Goal: Task Accomplishment & Management: Manage account settings

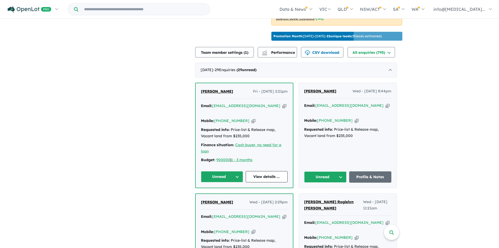
scroll to position [177, 0]
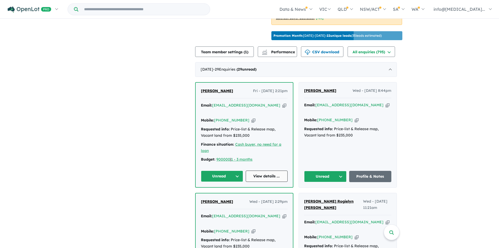
click at [272, 170] on link "View details ..." at bounding box center [267, 175] width 42 height 11
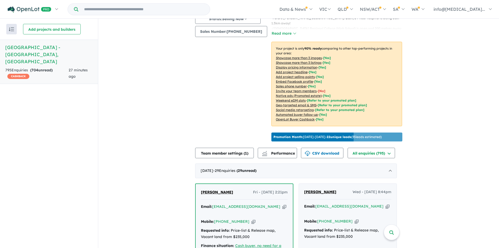
scroll to position [157, 0]
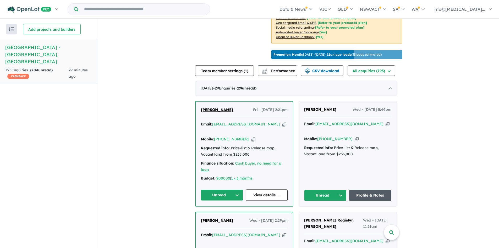
click at [373, 189] on link "Profile & Notes" at bounding box center [370, 194] width 42 height 11
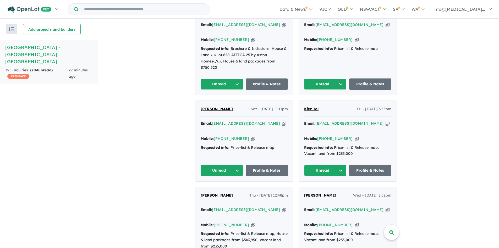
scroll to position [616, 0]
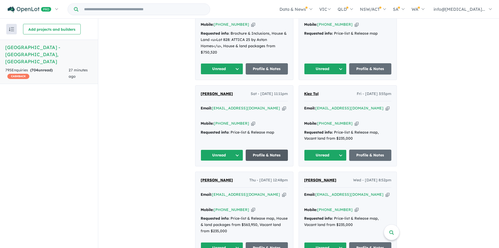
click at [266, 149] on link "Profile & Notes" at bounding box center [267, 154] width 42 height 11
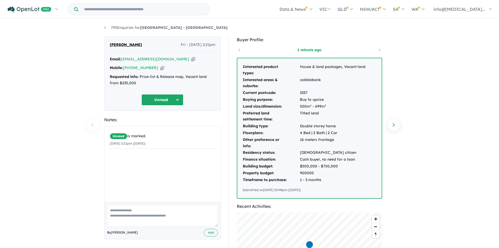
click at [191, 57] on icon "button" at bounding box center [193, 59] width 4 height 6
